Goal: Task Accomplishment & Management: Complete application form

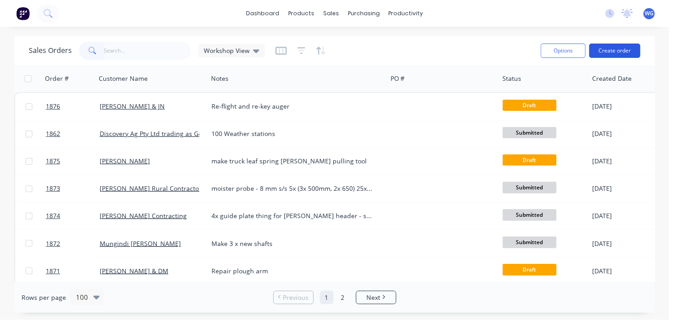
click at [613, 48] on button "Create order" at bounding box center [614, 51] width 51 height 14
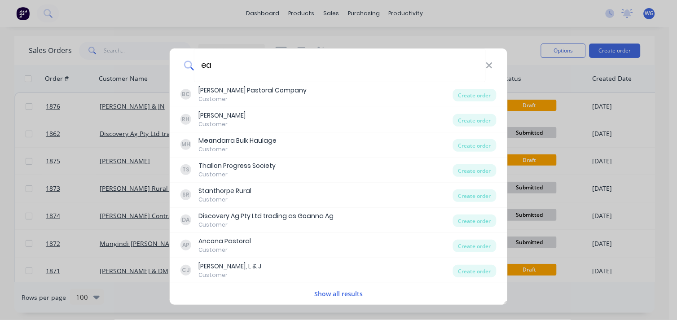
type input "e"
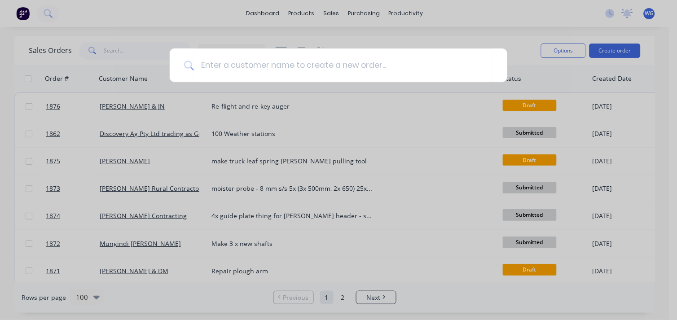
type input "e"
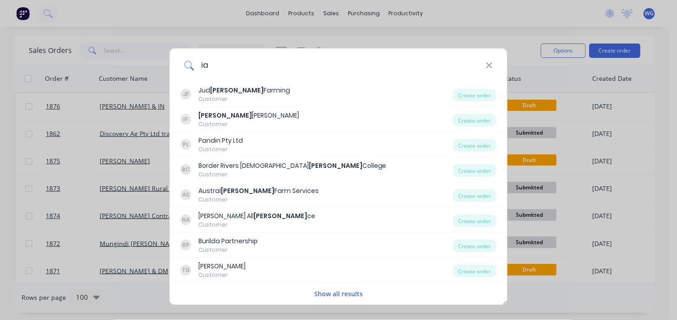
type input "i"
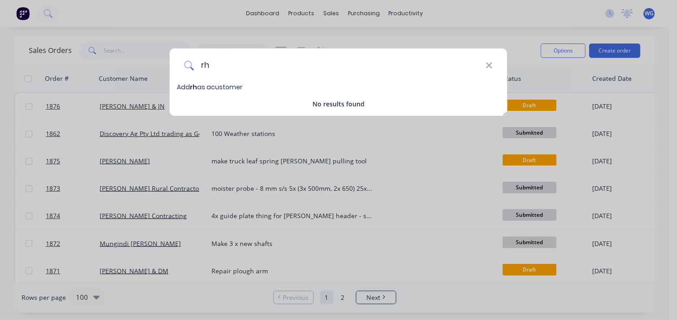
type input "r"
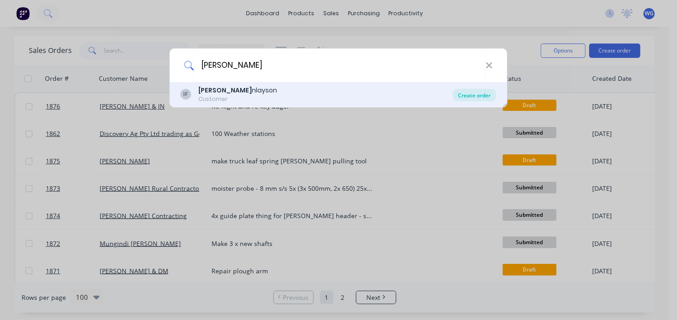
type input "[PERSON_NAME]"
click at [472, 95] on div "Create order" at bounding box center [475, 95] width 44 height 13
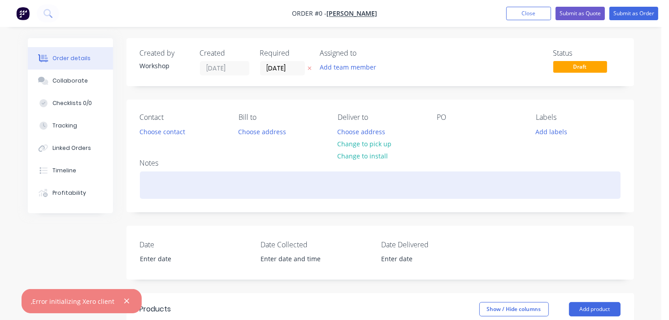
click at [163, 188] on div at bounding box center [380, 184] width 481 height 27
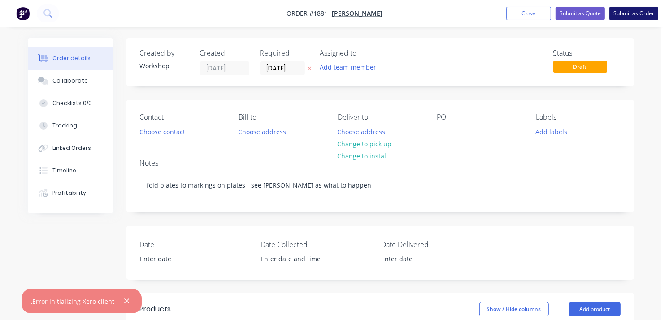
click at [645, 11] on button "Submit as Order" at bounding box center [634, 13] width 49 height 13
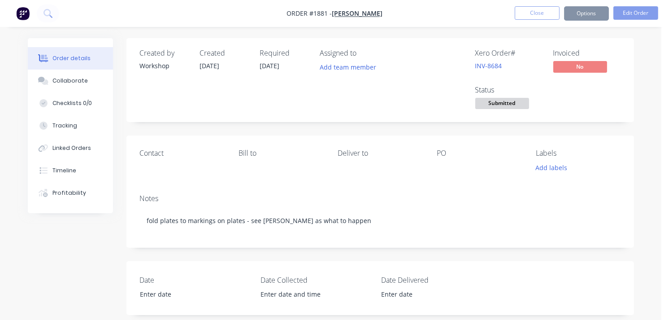
click at [14, 20] on button "button" at bounding box center [22, 13] width 19 height 14
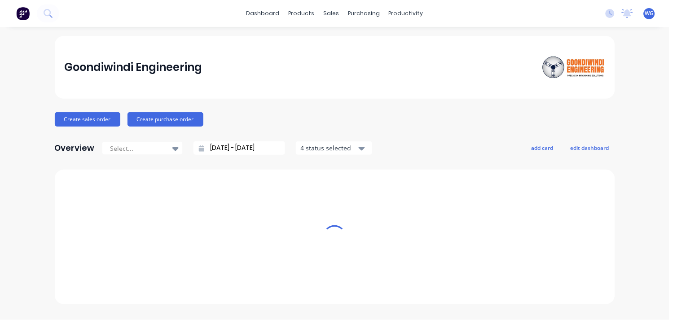
click at [16, 17] on img at bounding box center [22, 13] width 13 height 13
